Goal: Information Seeking & Learning: Learn about a topic

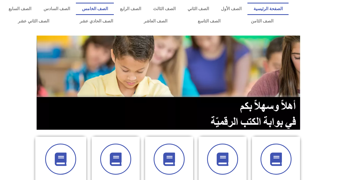
click at [114, 8] on link "الصف الخامس" at bounding box center [95, 9] width 38 height 12
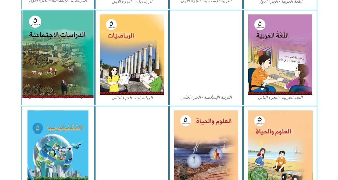
scroll to position [267, 0]
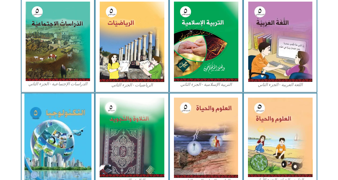
click at [77, 145] on img at bounding box center [57, 137] width 67 height 88
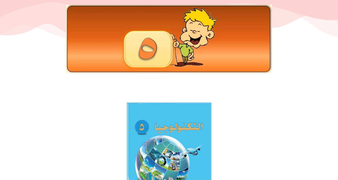
scroll to position [107, 0]
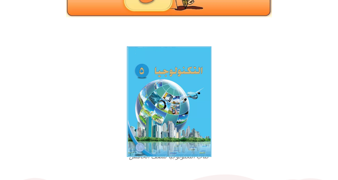
click at [166, 95] on img at bounding box center [169, 101] width 85 height 110
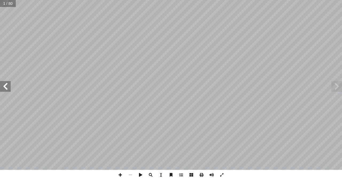
click at [3, 87] on span at bounding box center [5, 86] width 11 height 11
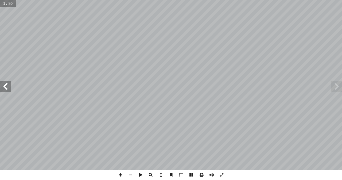
click at [3, 87] on span at bounding box center [5, 86] width 11 height 11
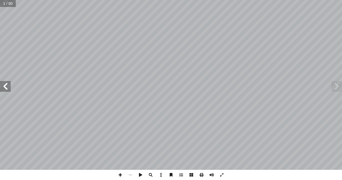
click at [3, 87] on span at bounding box center [5, 86] width 11 height 11
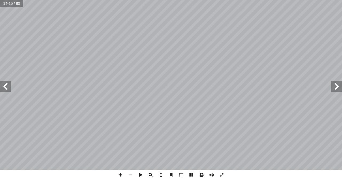
click at [3, 87] on span at bounding box center [5, 86] width 11 height 11
click at [338, 87] on span at bounding box center [336, 86] width 11 height 11
